Goal: Information Seeking & Learning: Learn about a topic

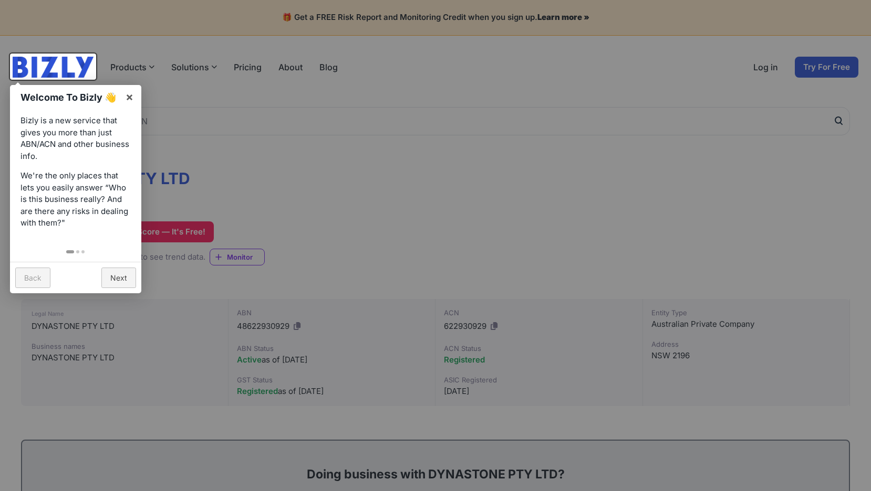
scroll to position [17, 0]
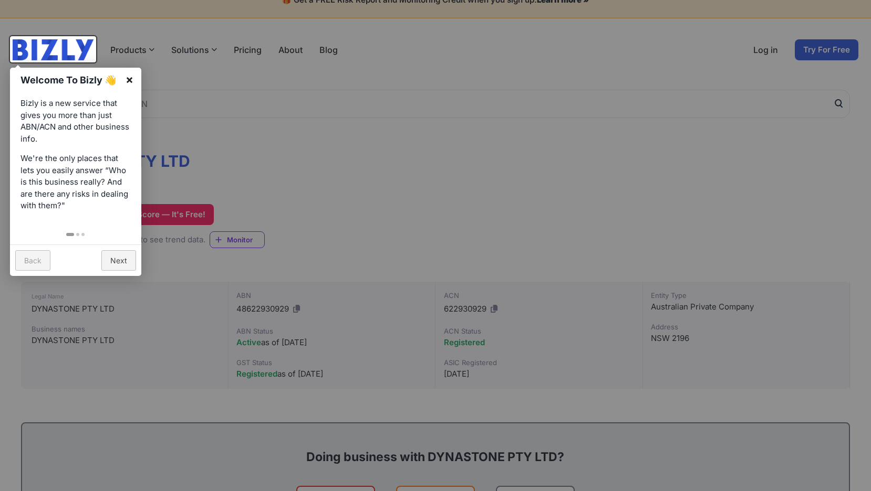
click at [133, 80] on link "×" at bounding box center [130, 80] width 24 height 24
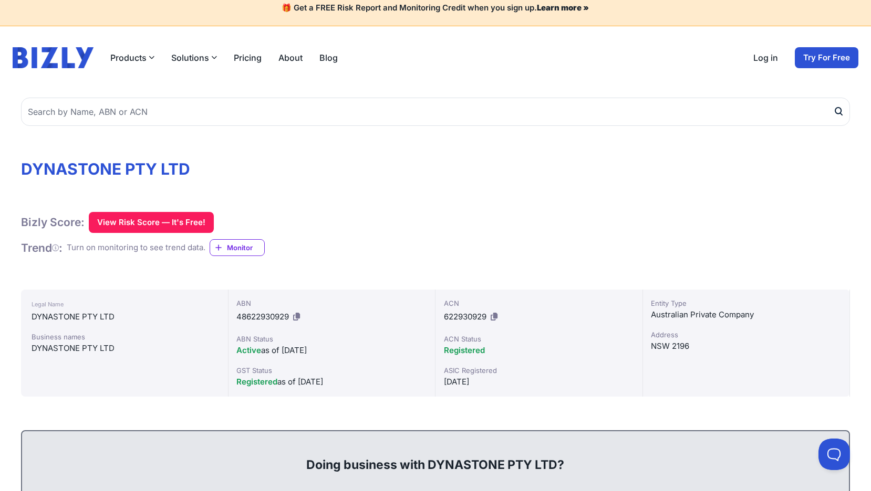
scroll to position [0, 0]
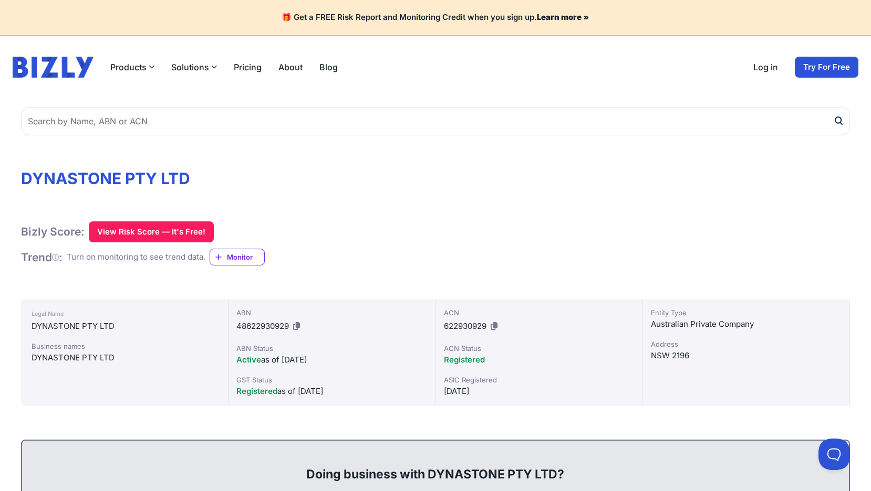
click at [54, 175] on h1 "DYNASTONE PTY LTD" at bounding box center [435, 178] width 829 height 19
drag, startPoint x: 54, startPoint y: 175, endPoint x: 142, endPoint y: 176, distance: 87.7
click at [142, 176] on h1 "DYNASTONE PTY LTD" at bounding box center [435, 178] width 829 height 19
copy h1 "DYNASTONE PTY"
click at [179, 170] on h1 "DYNASTONE PTY LTD" at bounding box center [435, 178] width 829 height 19
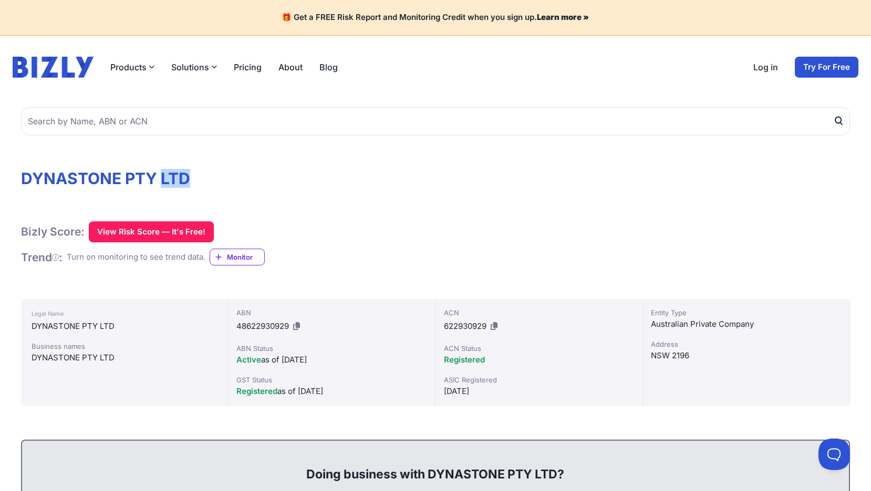
click at [179, 170] on h1 "DYNASTONE PTY LTD" at bounding box center [435, 178] width 829 height 19
copy div "DYNASTONE PTY LTD"
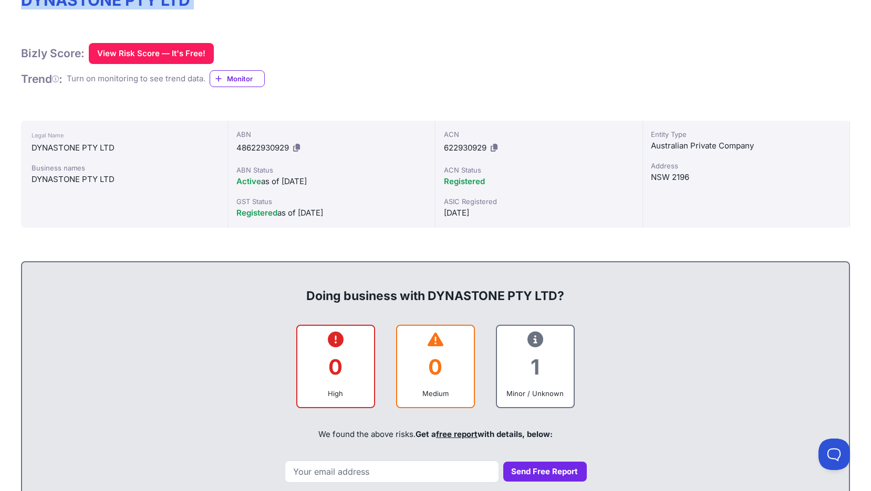
scroll to position [244, 0]
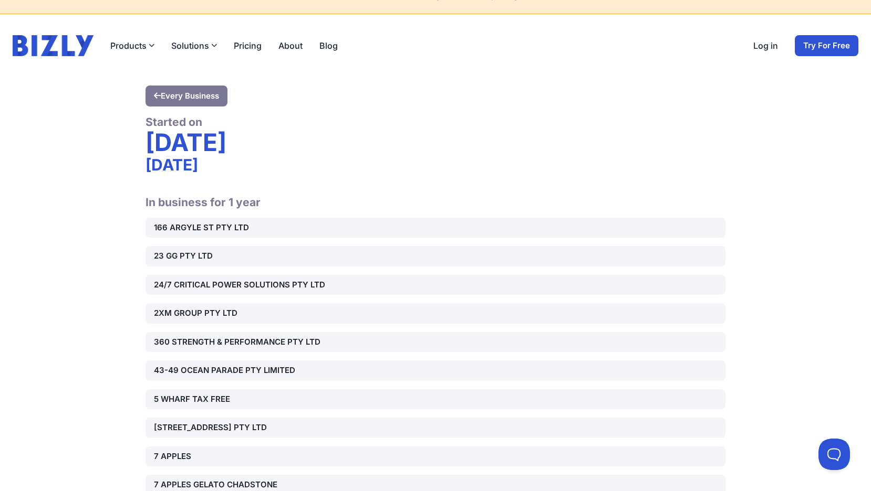
scroll to position [13614, 0]
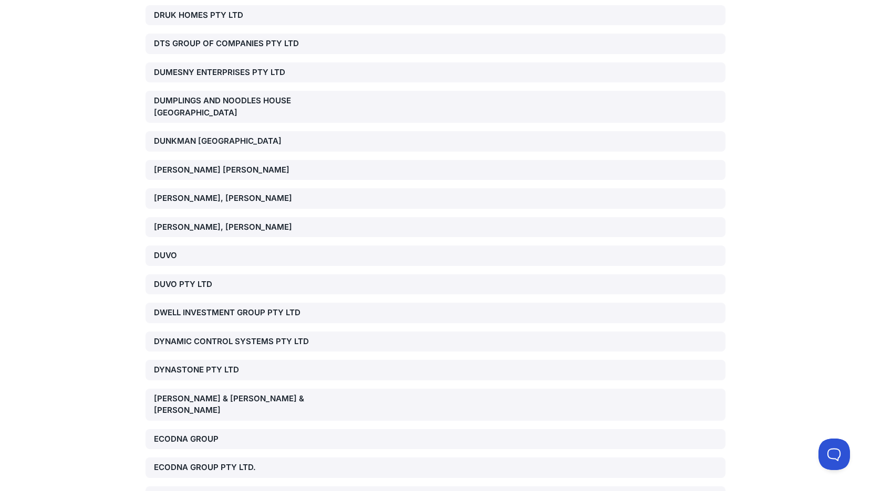
click at [220, 364] on div "DYNASTONE PTY LTD" at bounding box center [246, 370] width 185 height 12
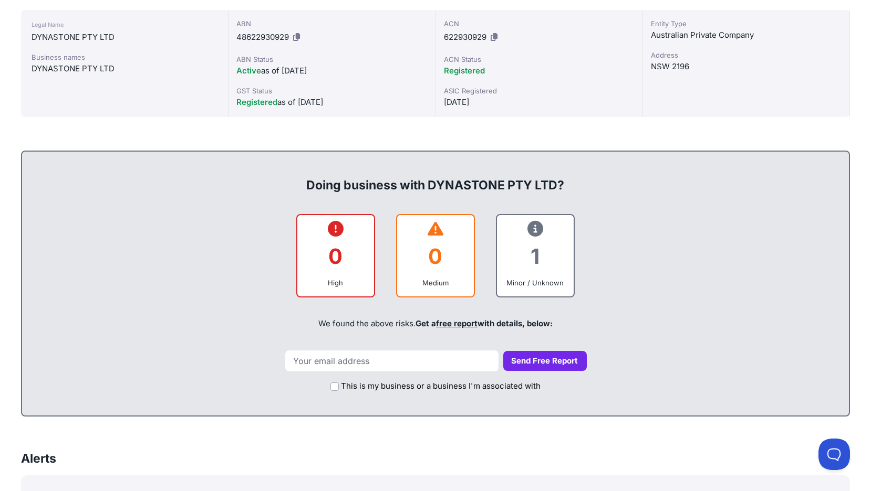
scroll to position [306, 0]
